Goal: Task Accomplishment & Management: Manage account settings

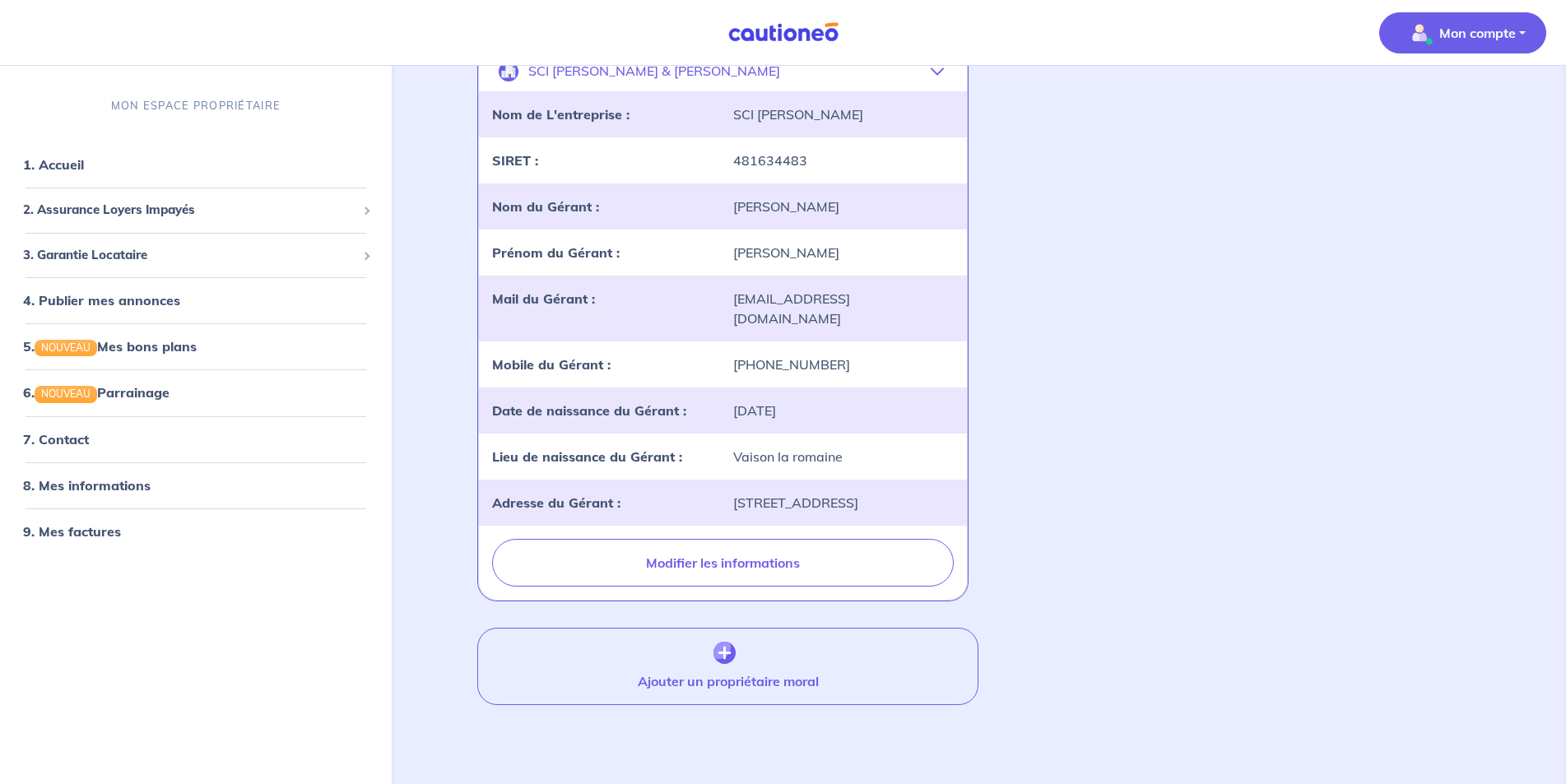
click at [1476, 29] on p "Mon compte" at bounding box center [1478, 32] width 77 height 20
click at [1449, 140] on link "Me déconnecter" at bounding box center [1446, 141] width 133 height 26
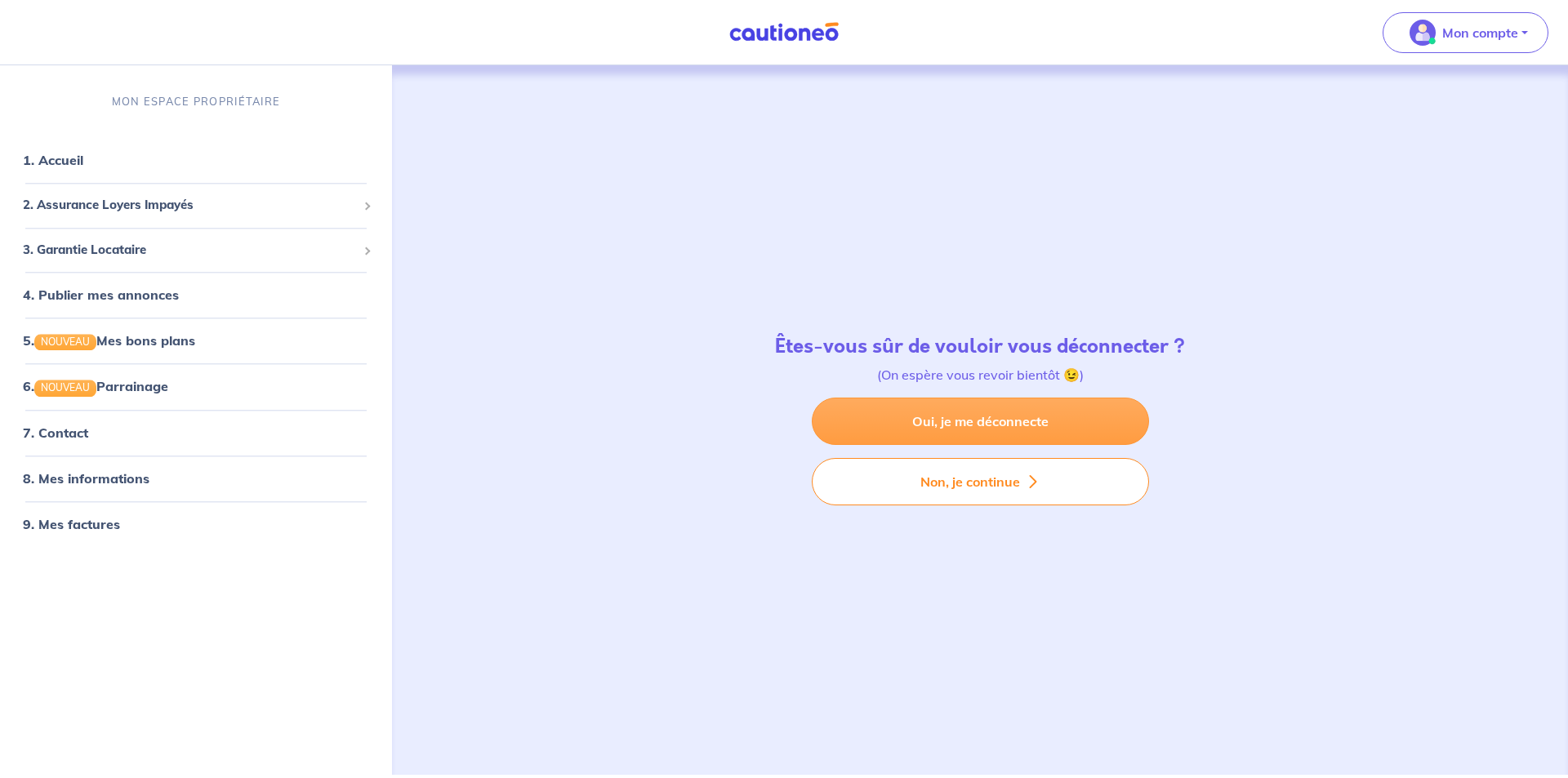
click at [914, 428] on link "Oui, je me déconnecte" at bounding box center [981, 421] width 338 height 47
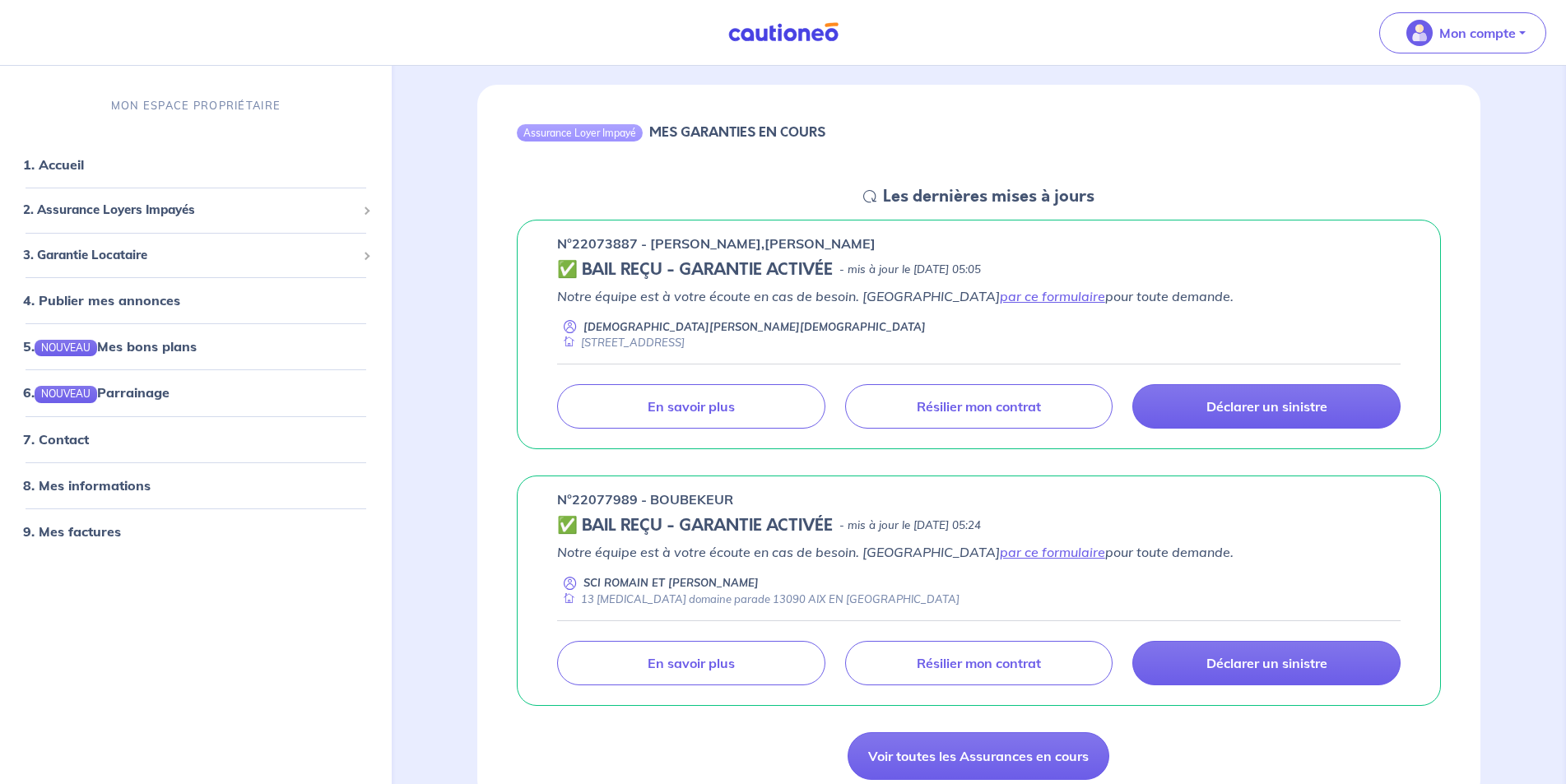
scroll to position [253, 0]
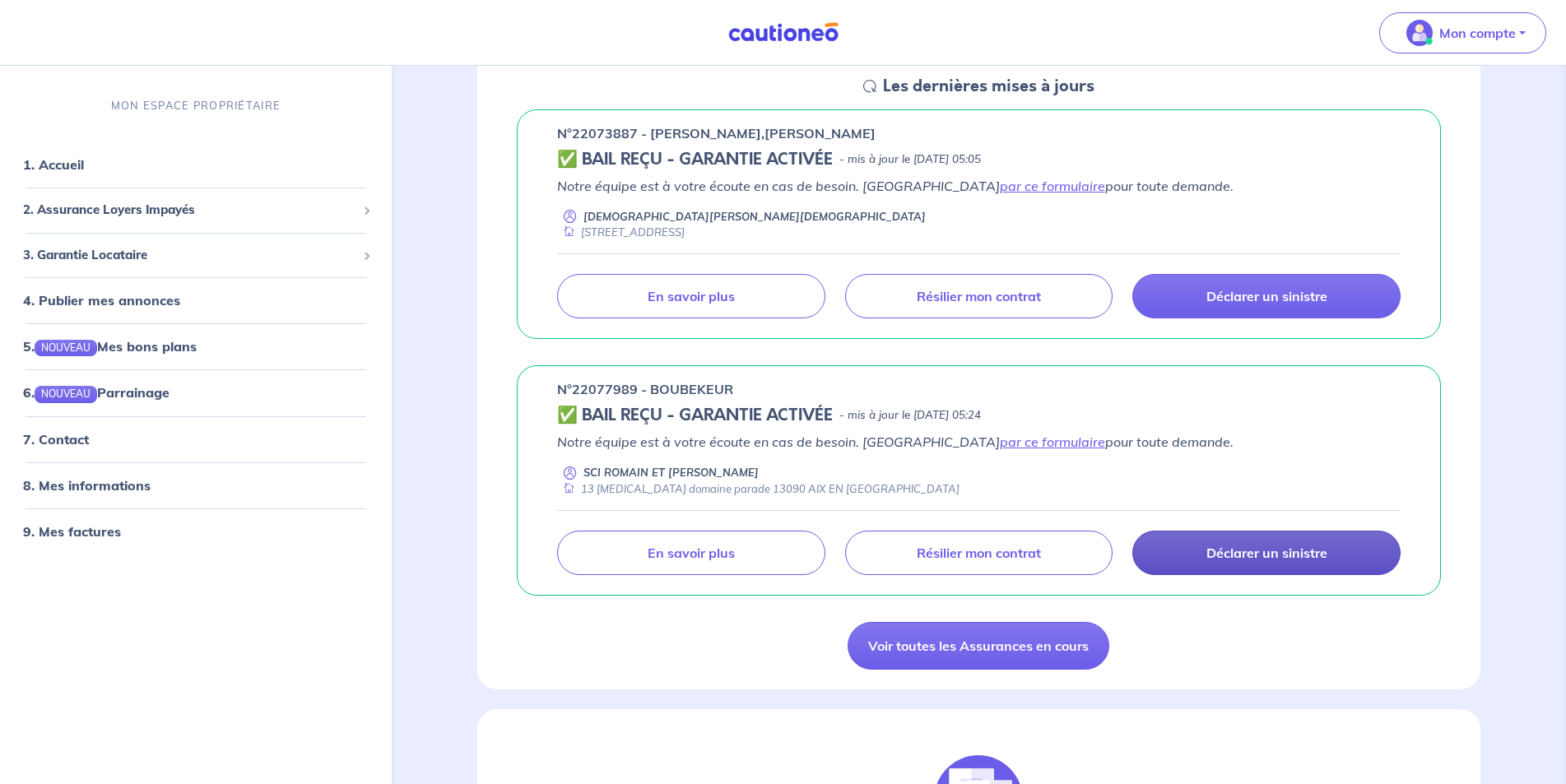
click at [1209, 555] on p "Déclarer un sinistre" at bounding box center [1267, 552] width 121 height 16
